Goal: Navigation & Orientation: Find specific page/section

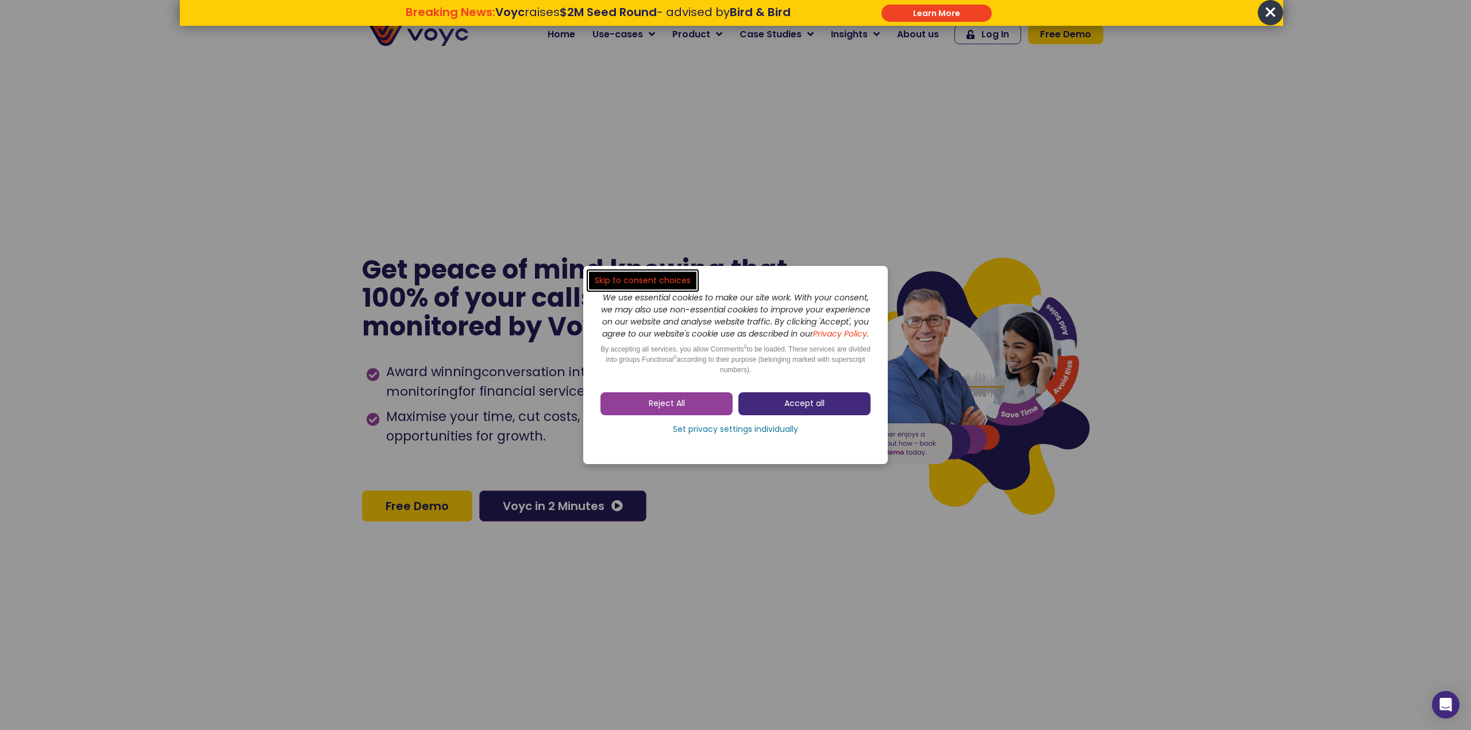
click at [791, 410] on span "Accept all" at bounding box center [804, 403] width 40 height 11
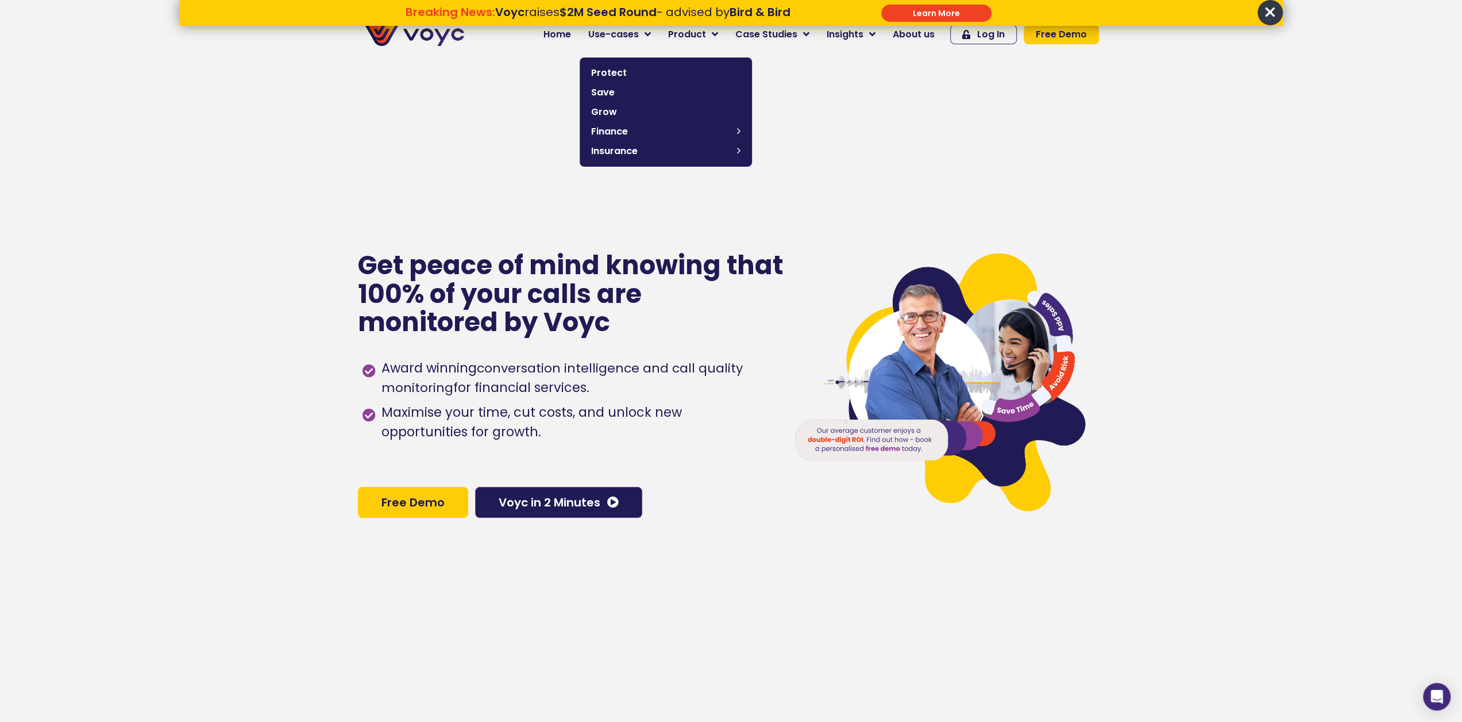
click at [639, 34] on span "Use-cases" at bounding box center [613, 35] width 51 height 14
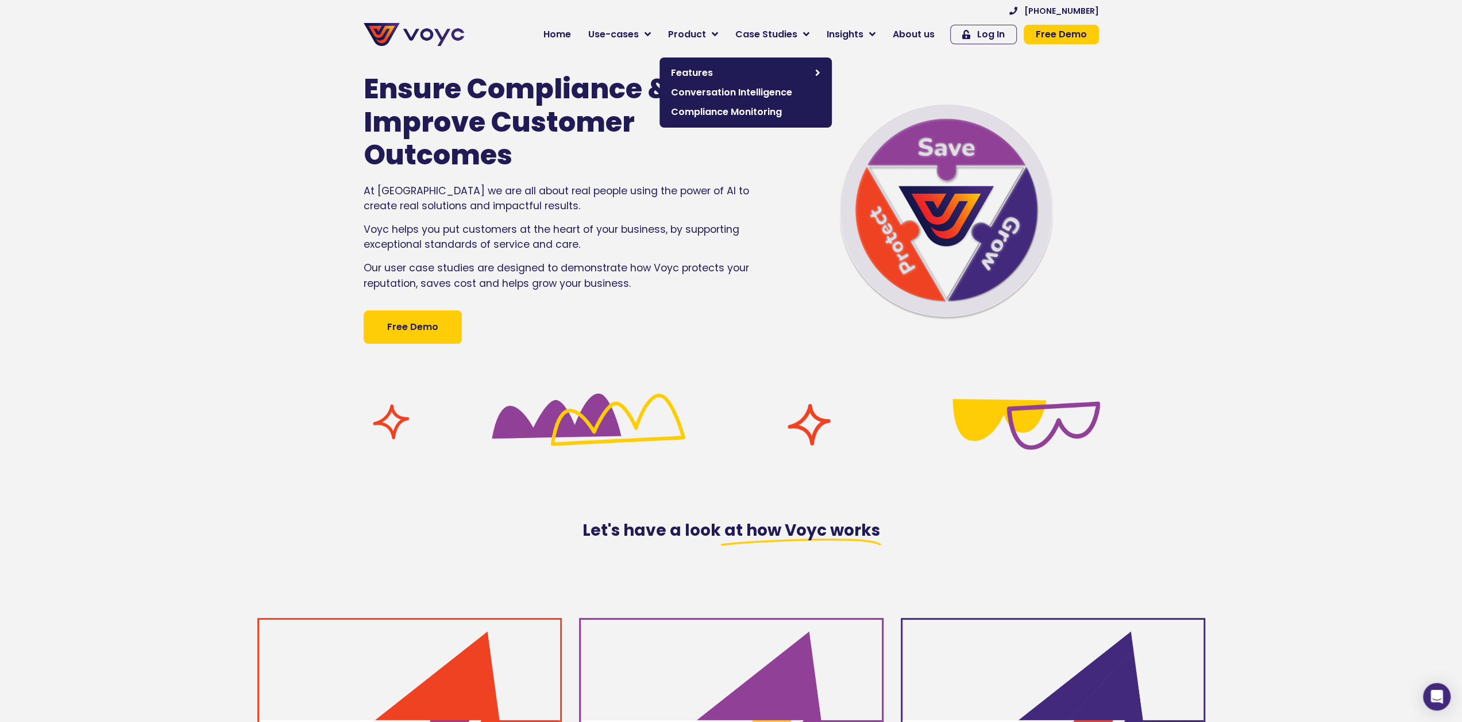
click at [703, 33] on span "Product" at bounding box center [687, 35] width 38 height 14
